Goal: Check status: Check status

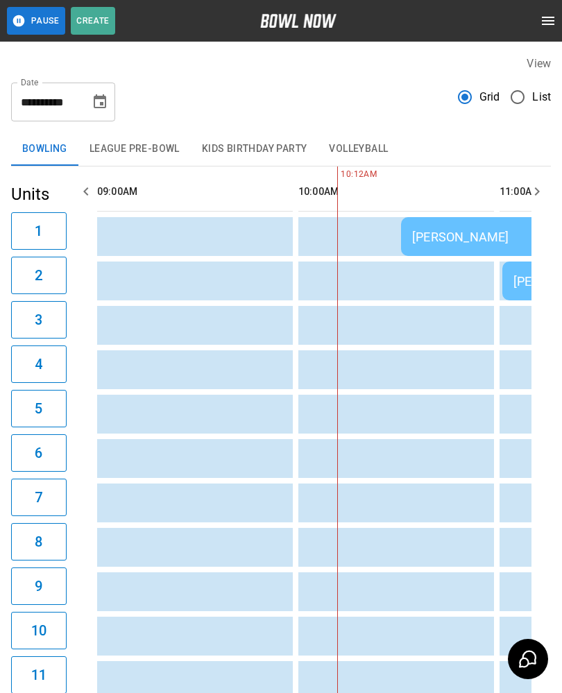
scroll to position [0, 201]
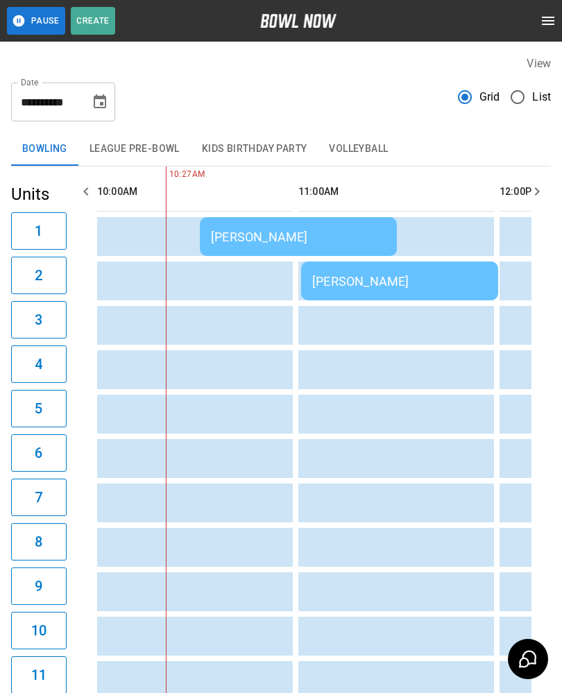
click at [225, 236] on div "[PERSON_NAME]" at bounding box center [298, 237] width 175 height 15
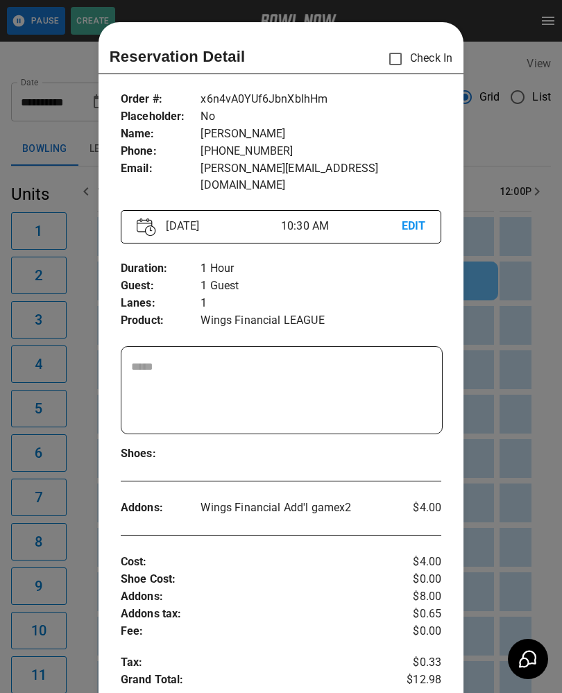
scroll to position [22, 0]
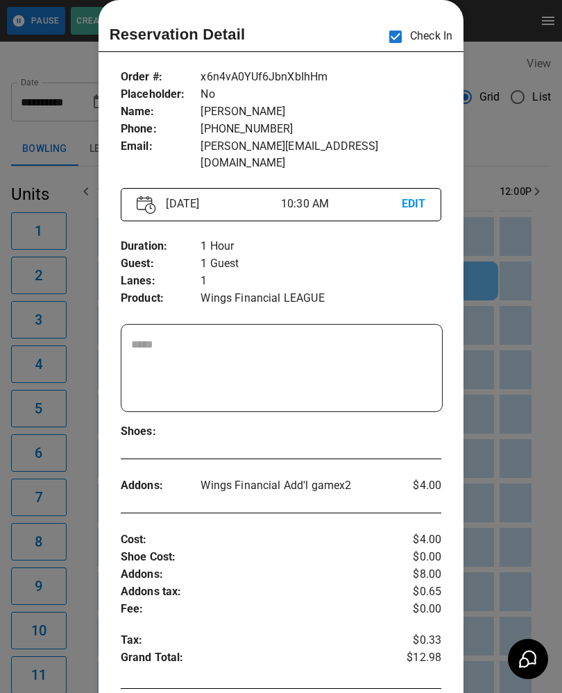
click at [515, 392] on div at bounding box center [281, 346] width 562 height 693
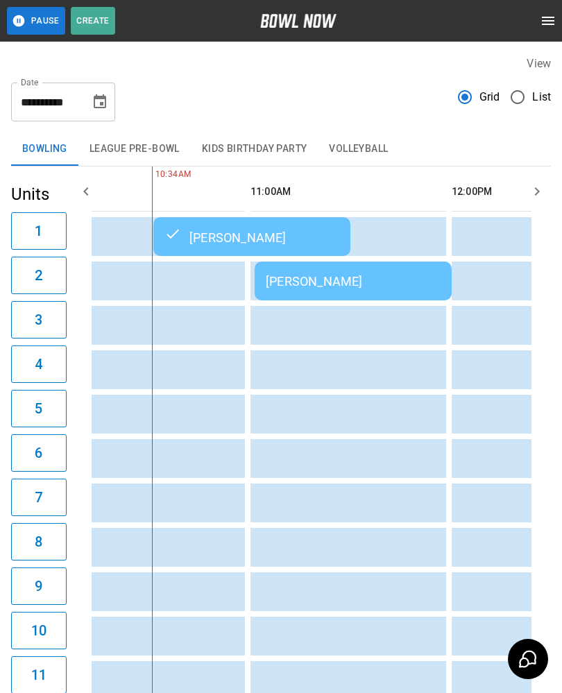
scroll to position [0, 0]
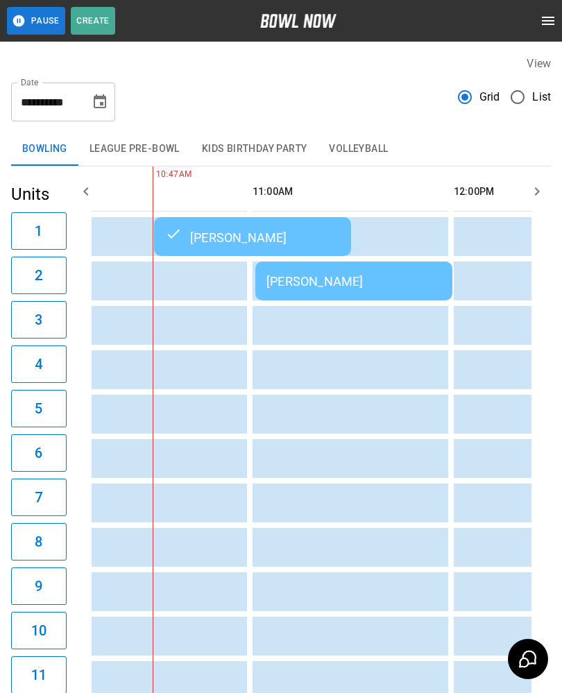
click at [288, 236] on div "[PERSON_NAME]" at bounding box center [252, 236] width 175 height 17
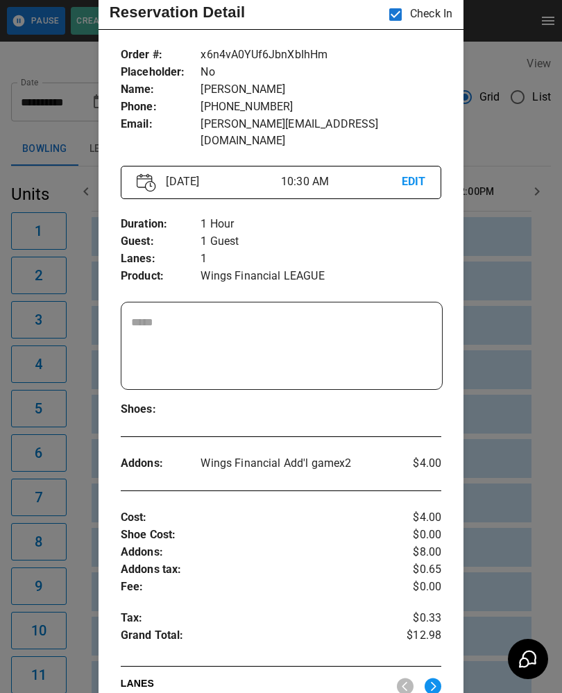
scroll to position [45, 0]
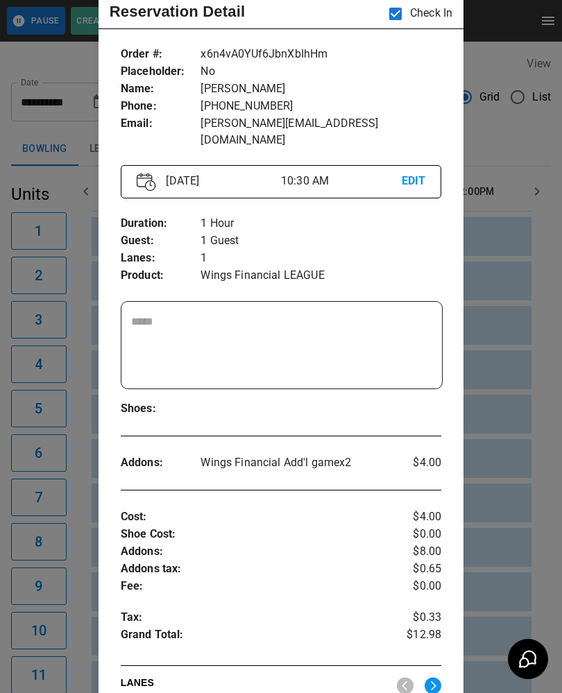
click at [525, 459] on div at bounding box center [281, 346] width 562 height 693
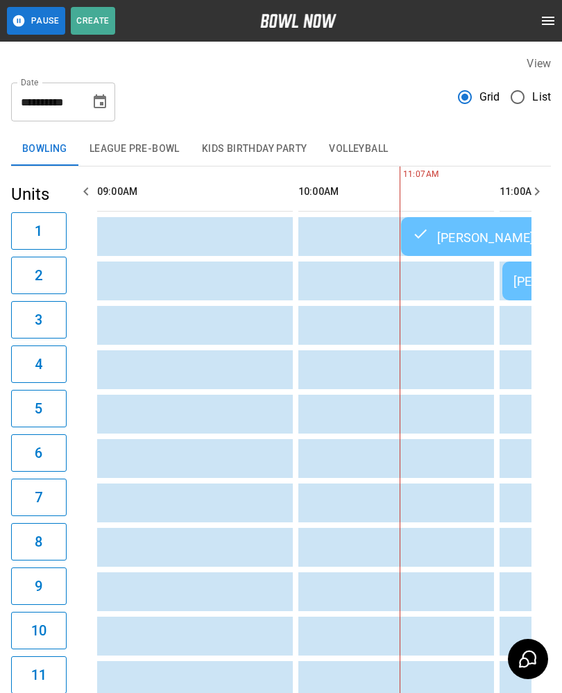
scroll to position [0, 222]
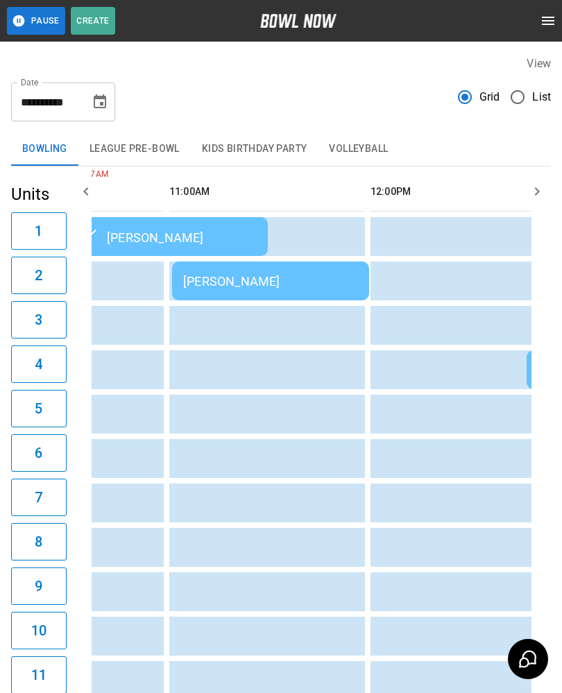
click at [313, 284] on div "[PERSON_NAME]" at bounding box center [270, 281] width 175 height 15
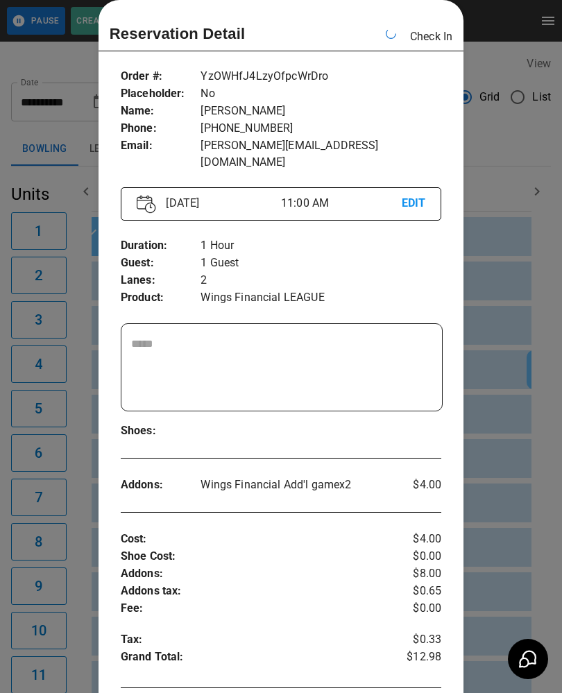
scroll to position [0, 402]
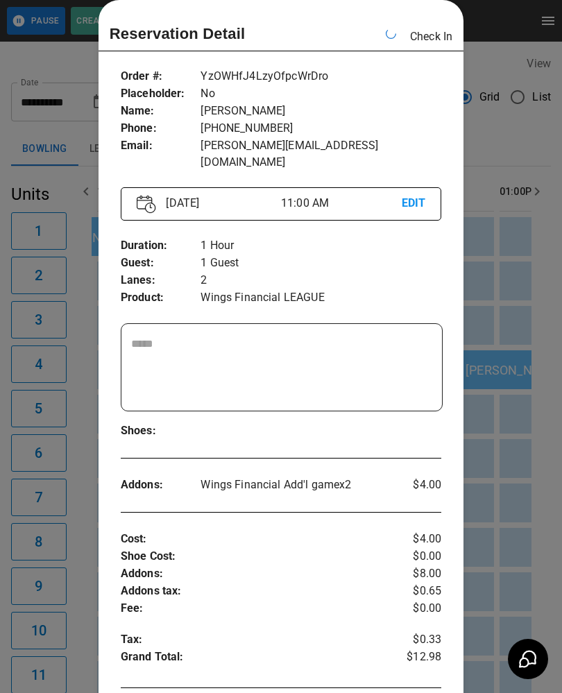
click at [517, 223] on div at bounding box center [281, 346] width 562 height 693
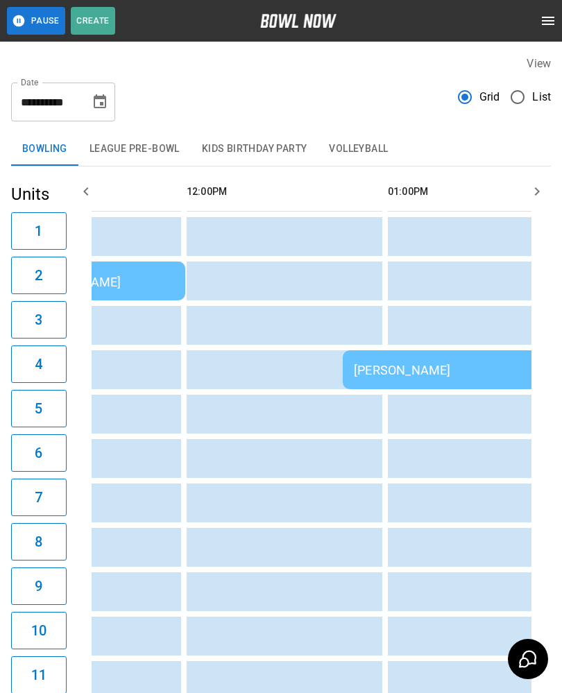
scroll to position [0, 503]
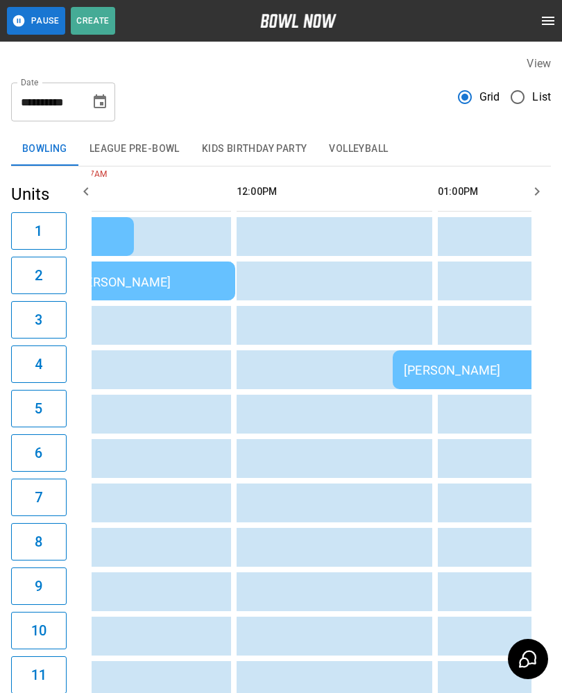
click at [531, 486] on td "sticky table" at bounding box center [516, 502] width 45 height 39
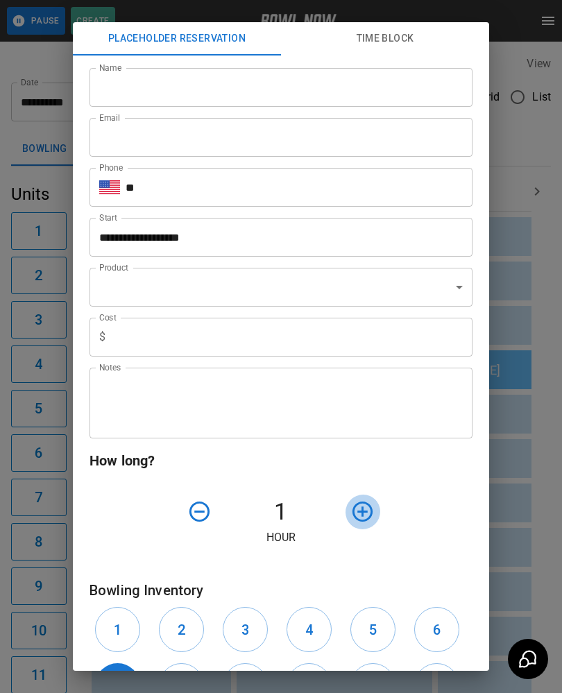
click at [480, 494] on div "**********" at bounding box center [281, 362] width 416 height 615
click at [536, 474] on div "**********" at bounding box center [281, 346] width 562 height 693
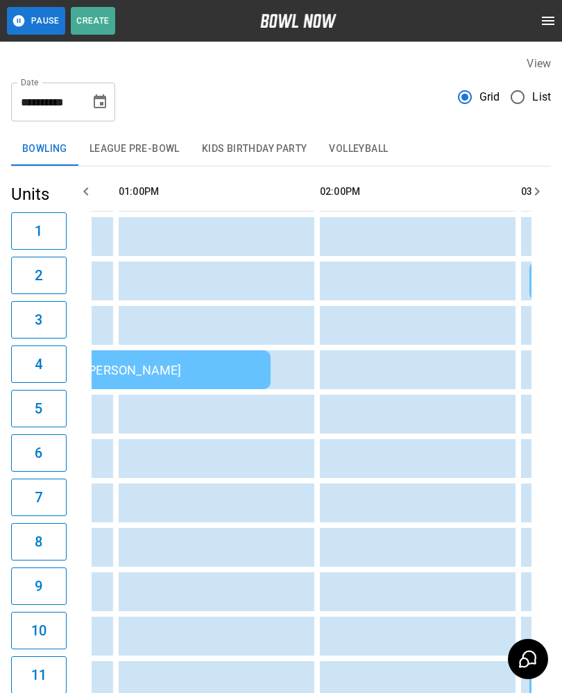
scroll to position [0, 930]
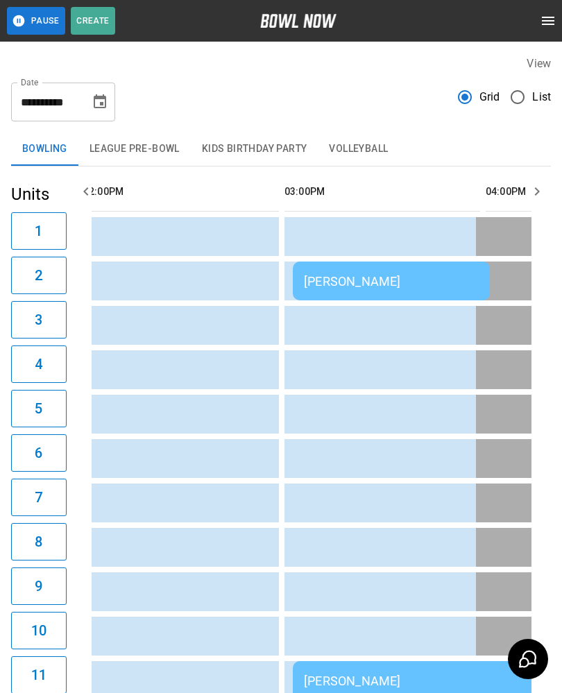
click at [199, 585] on td "sticky table" at bounding box center [213, 591] width 45 height 39
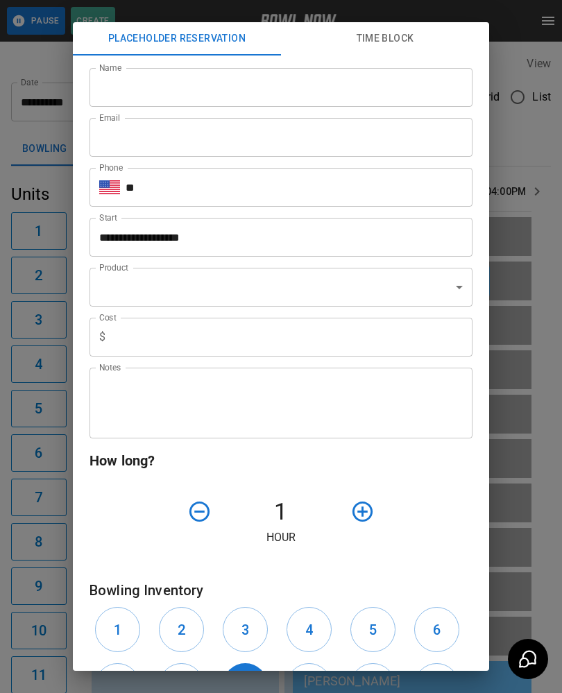
click at [56, 455] on div "**********" at bounding box center [281, 346] width 562 height 693
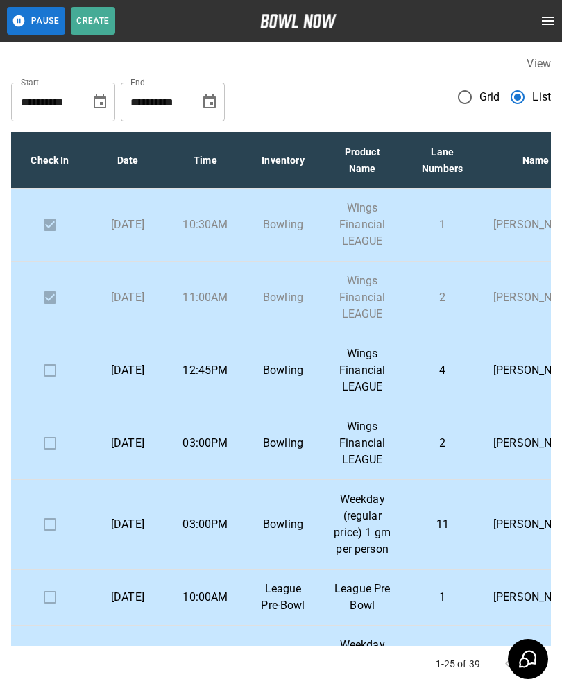
click at [506, 346] on td "[PERSON_NAME]" at bounding box center [535, 370] width 107 height 73
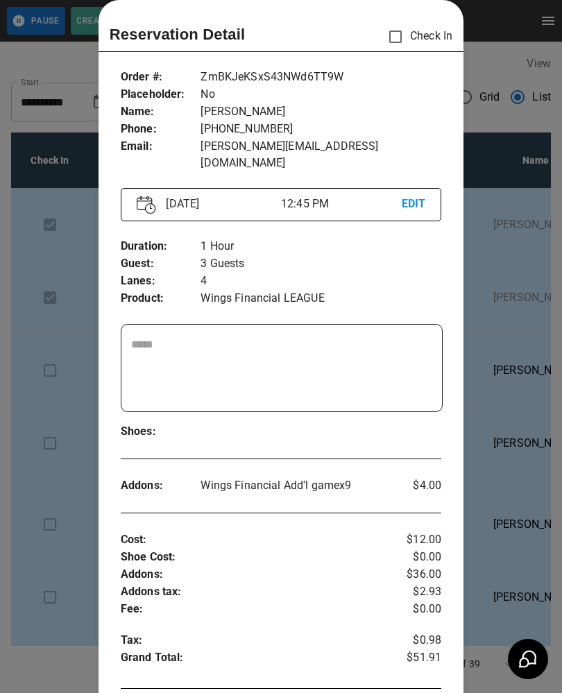
click at [66, 471] on div at bounding box center [281, 346] width 562 height 693
